Goal: Task Accomplishment & Management: Manage account settings

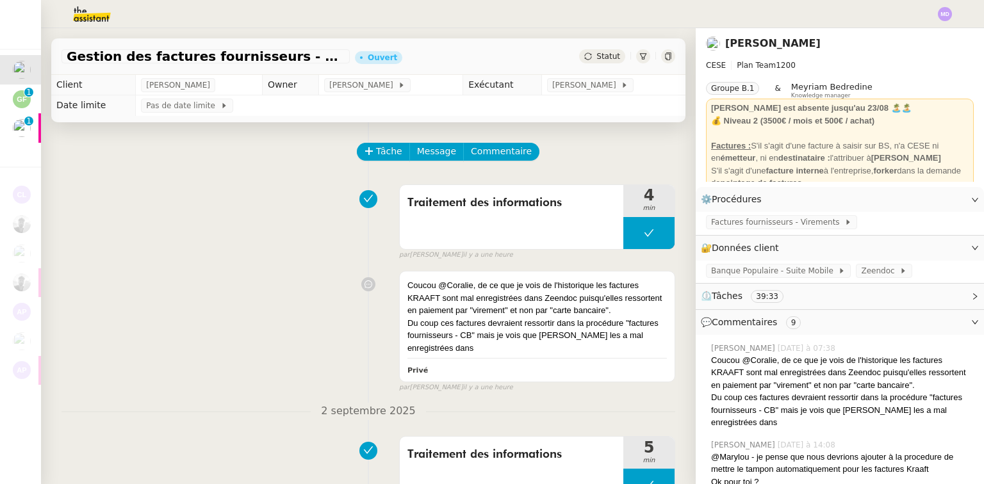
scroll to position [18, 0]
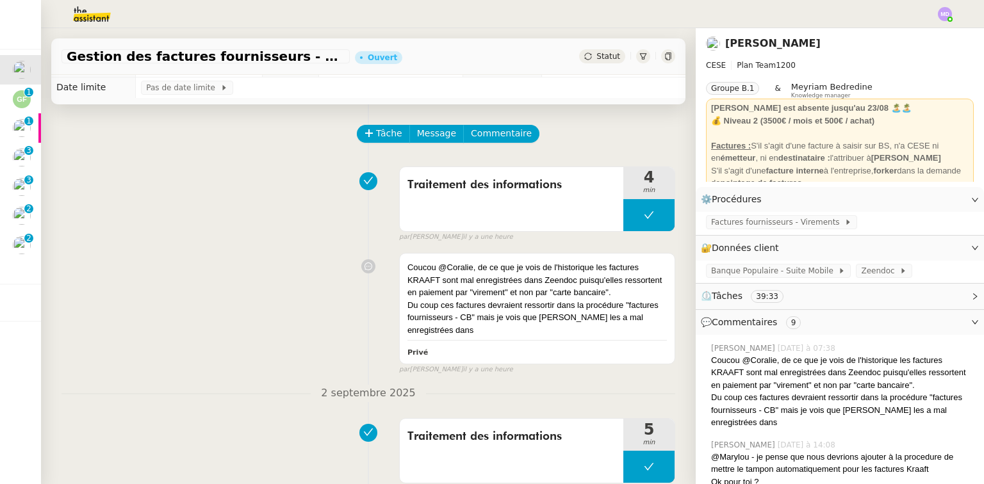
click at [117, 188] on div "Traitement des informations 4 min false par [PERSON_NAME] il y a une heure" at bounding box center [369, 202] width 614 height 82
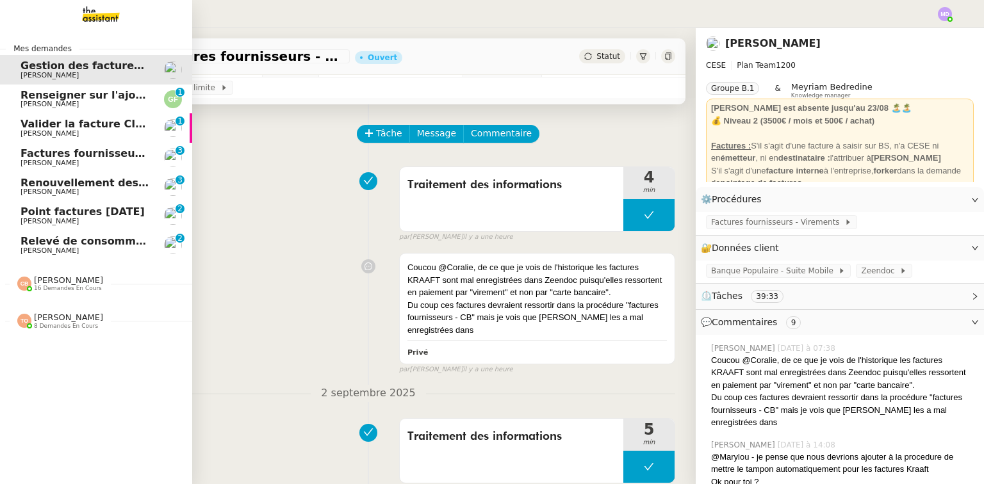
click at [26, 238] on span "Relevé de consommations - [DATE]" at bounding box center [121, 241] width 201 height 12
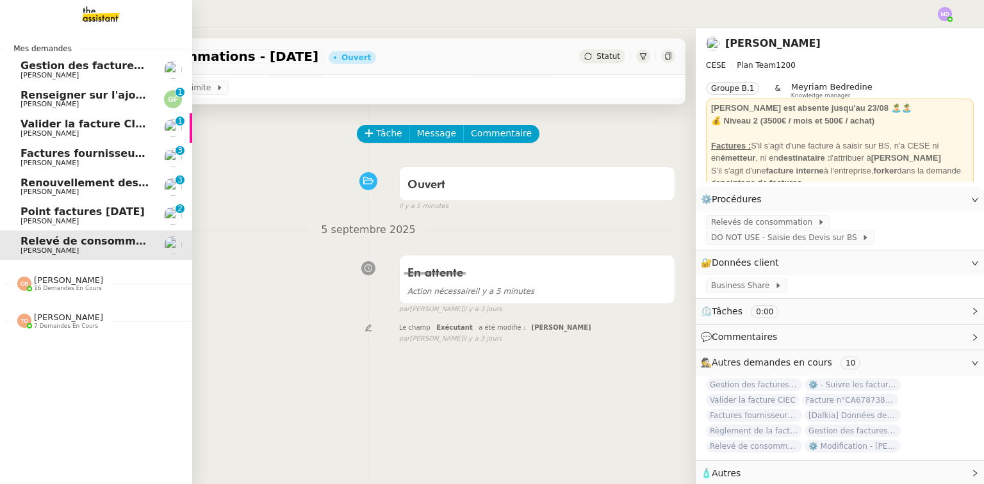
click at [55, 189] on span "[PERSON_NAME]" at bounding box center [50, 192] width 58 height 8
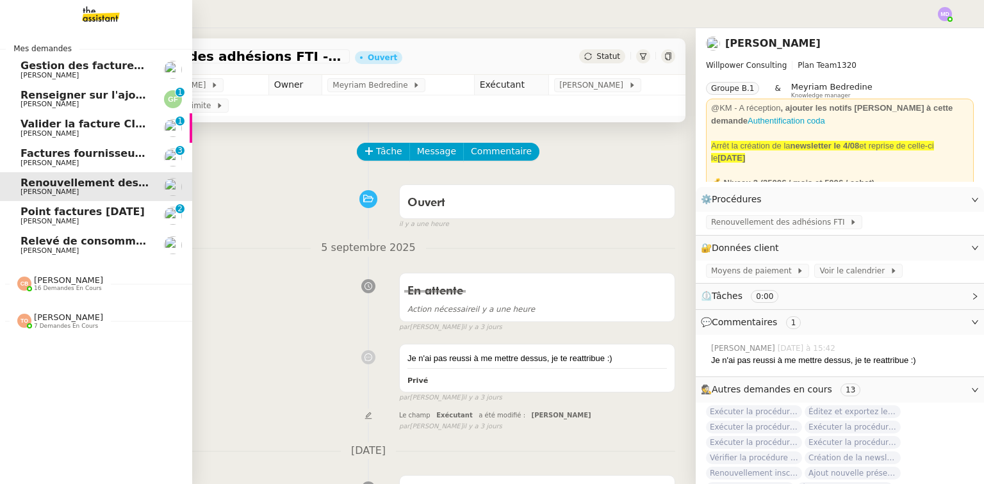
click at [66, 287] on span "16 demandes en cours" at bounding box center [68, 288] width 68 height 7
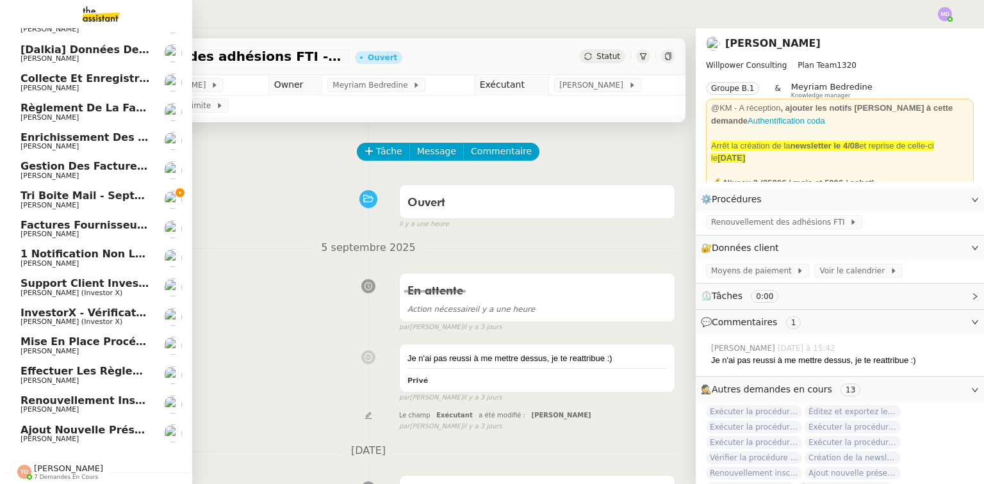
scroll to position [324, 0]
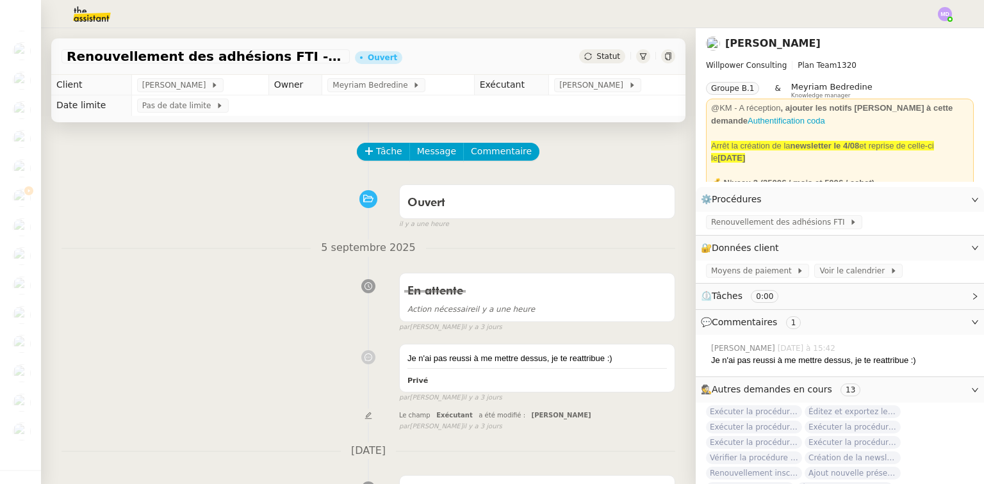
click at [110, 272] on div "En attente Action nécessaire il y a une heure false par [PERSON_NAME]. [DATE]" at bounding box center [369, 300] width 614 height 66
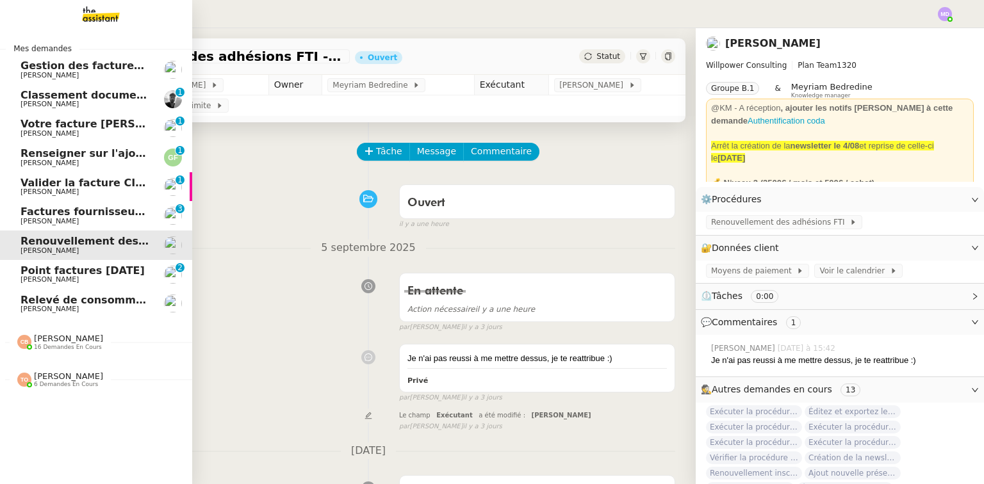
click at [83, 154] on span "Renseigner sur l'ajout de lignes fibre" at bounding box center [128, 153] width 214 height 12
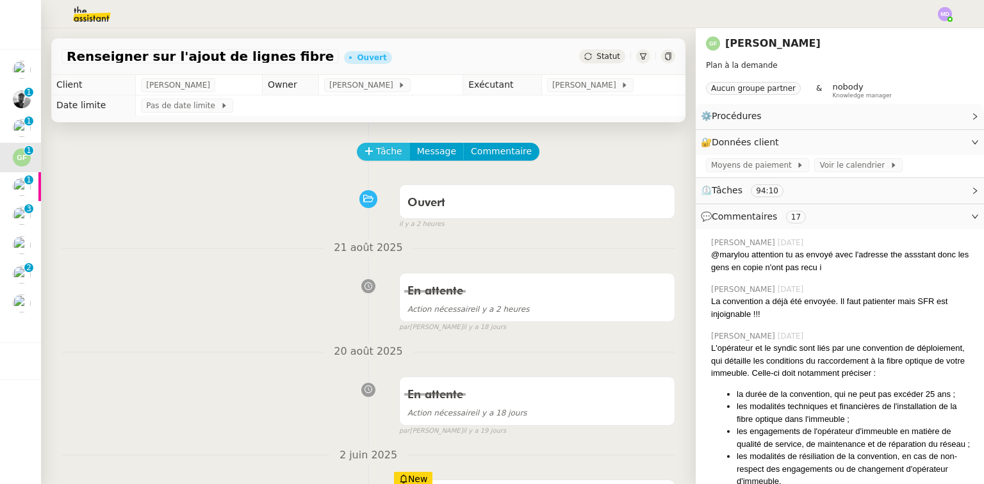
click at [365, 154] on icon at bounding box center [369, 151] width 9 height 9
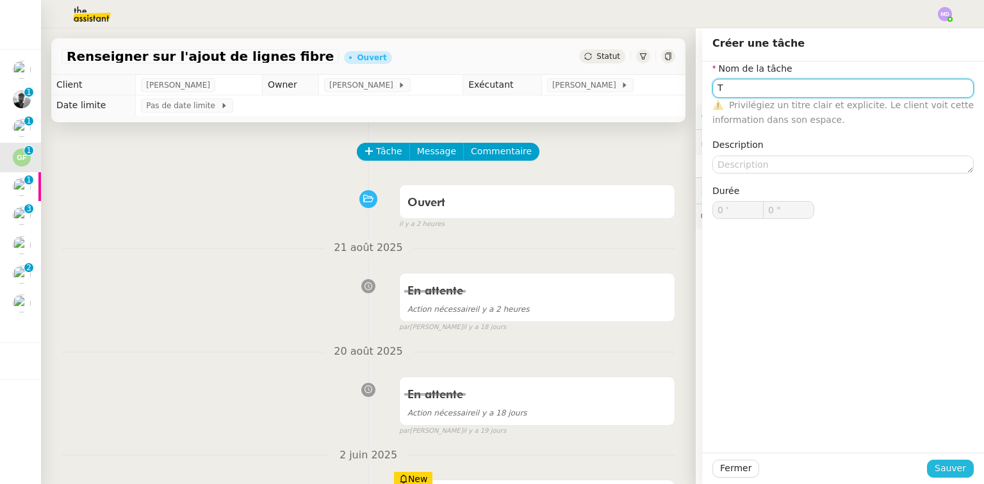
type input "T"
click at [948, 468] on span "Sauver" at bounding box center [950, 468] width 31 height 15
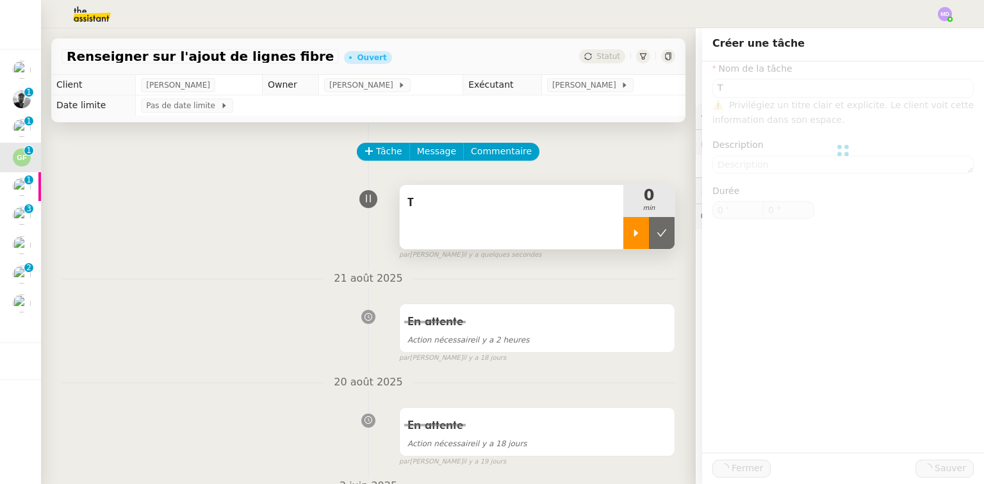
click at [623, 241] on div at bounding box center [636, 233] width 26 height 32
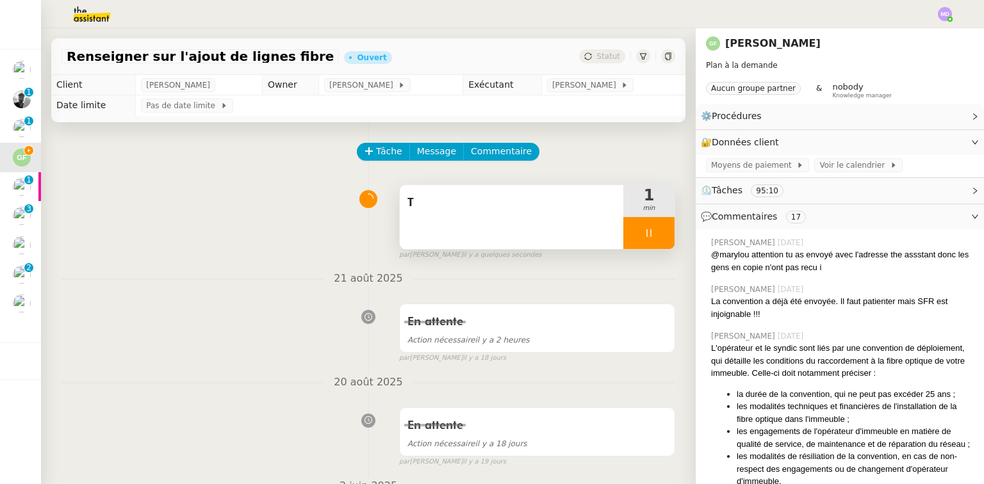
click at [651, 247] on div at bounding box center [648, 233] width 51 height 32
click at [651, 246] on button at bounding box center [662, 233] width 26 height 32
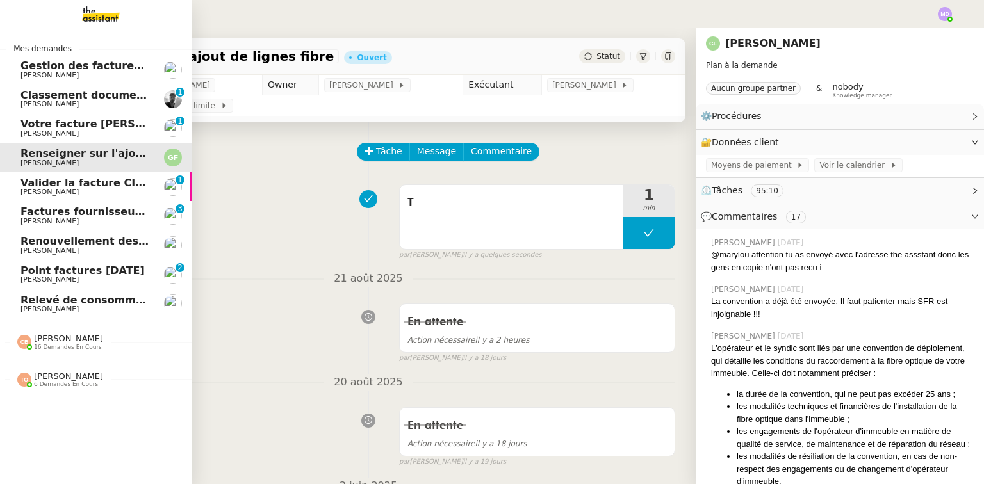
click at [91, 142] on link "Votre facture [PERSON_NAME] pour [DATE] ! [PERSON_NAME] 0 1 2 3 4 5 6 7 8 9" at bounding box center [96, 127] width 192 height 29
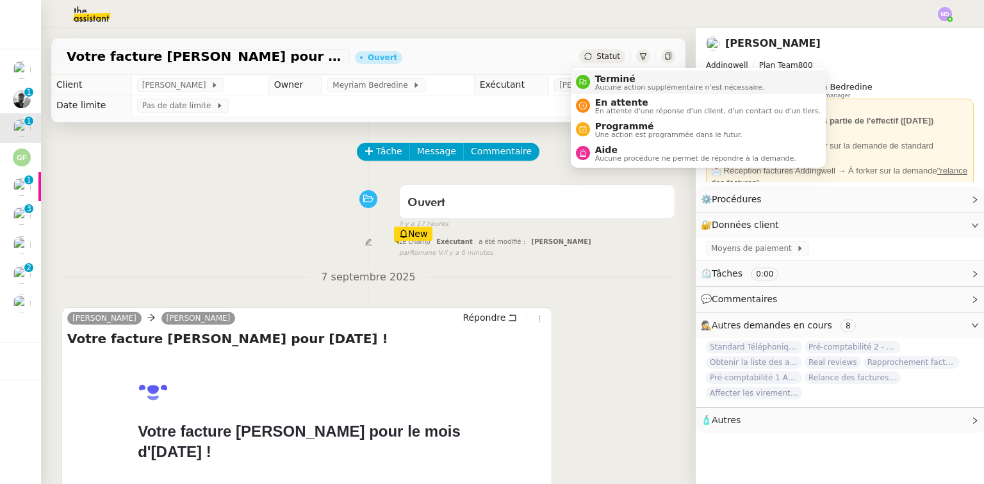
click at [586, 76] on nz-avatar at bounding box center [583, 82] width 14 height 14
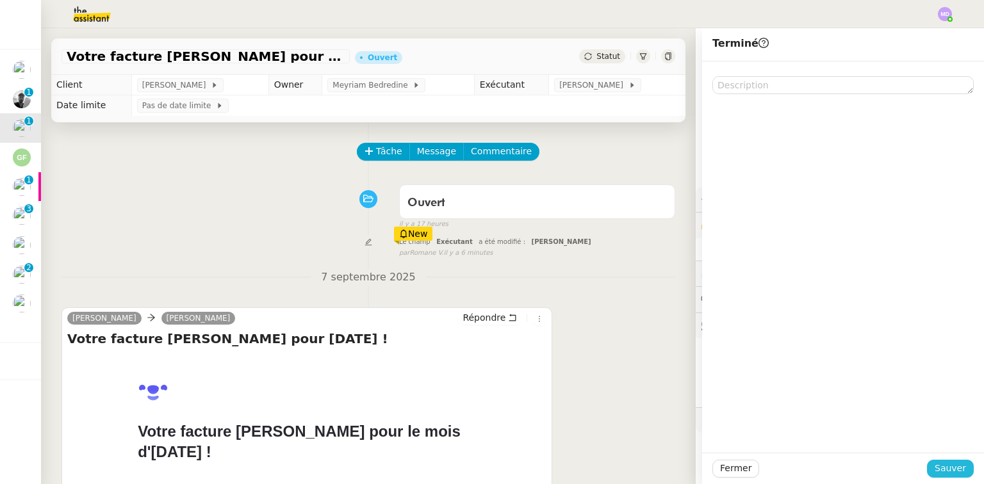
click at [945, 472] on span "Sauver" at bounding box center [950, 468] width 31 height 15
